Goal: Task Accomplishment & Management: Use online tool/utility

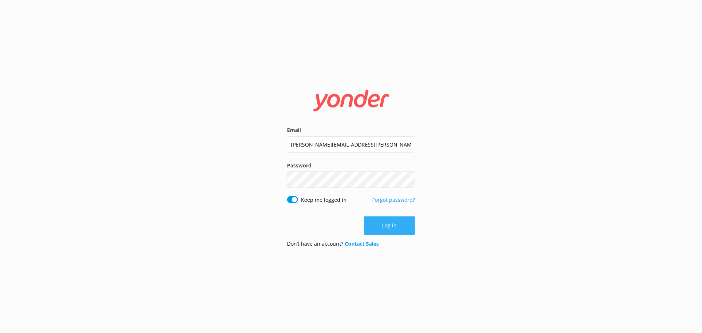
click at [389, 226] on button "Log in" at bounding box center [389, 225] width 51 height 18
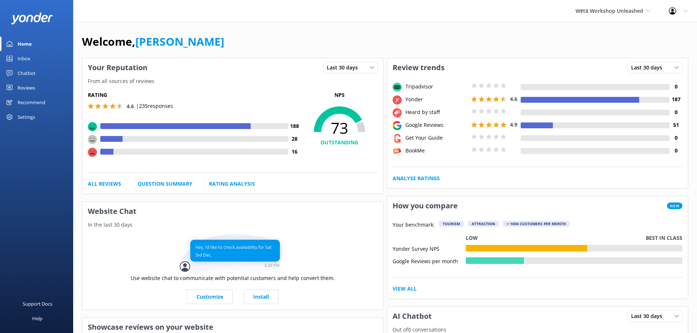
click at [34, 88] on div "Reviews" at bounding box center [27, 87] width 18 height 15
